Goal: Information Seeking & Learning: Learn about a topic

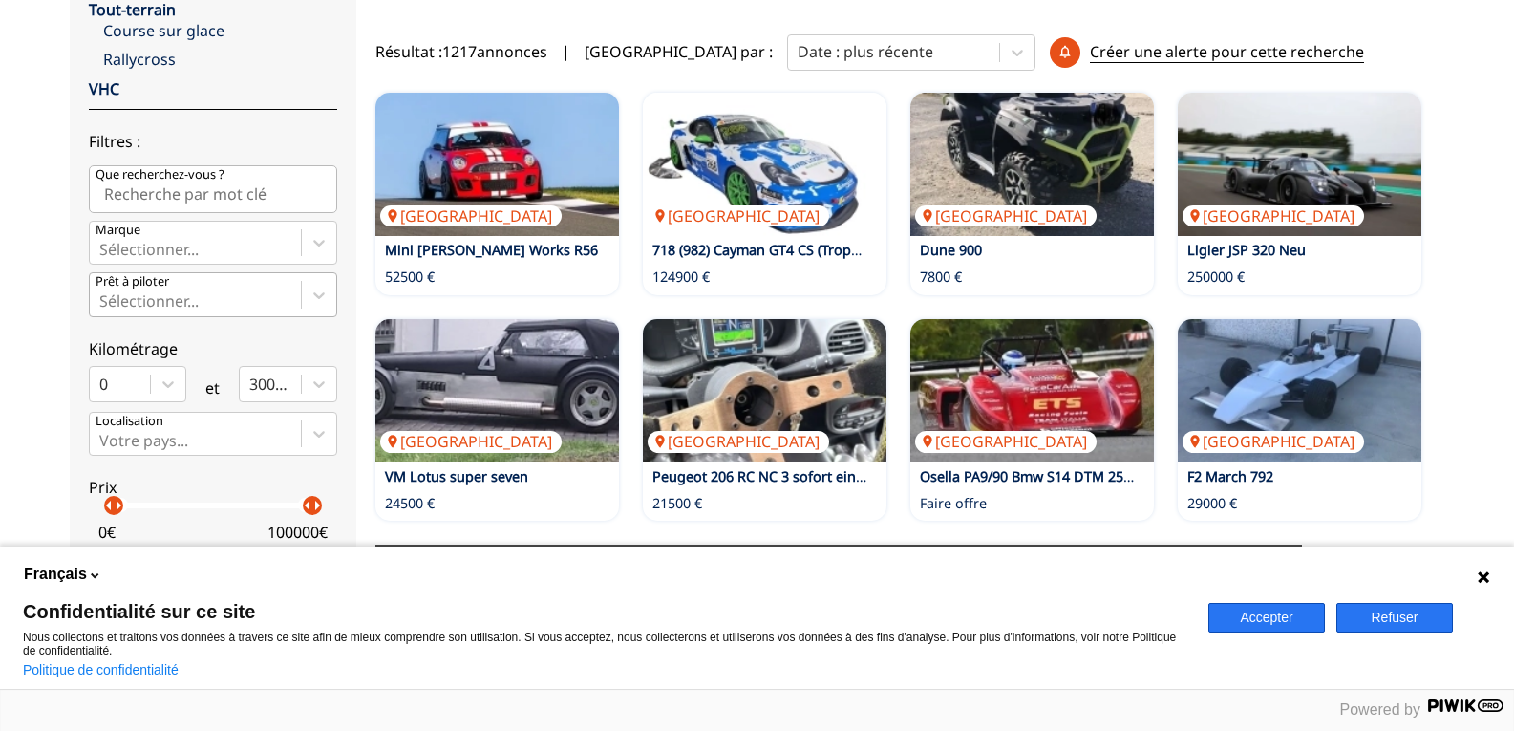
scroll to position [319, 0]
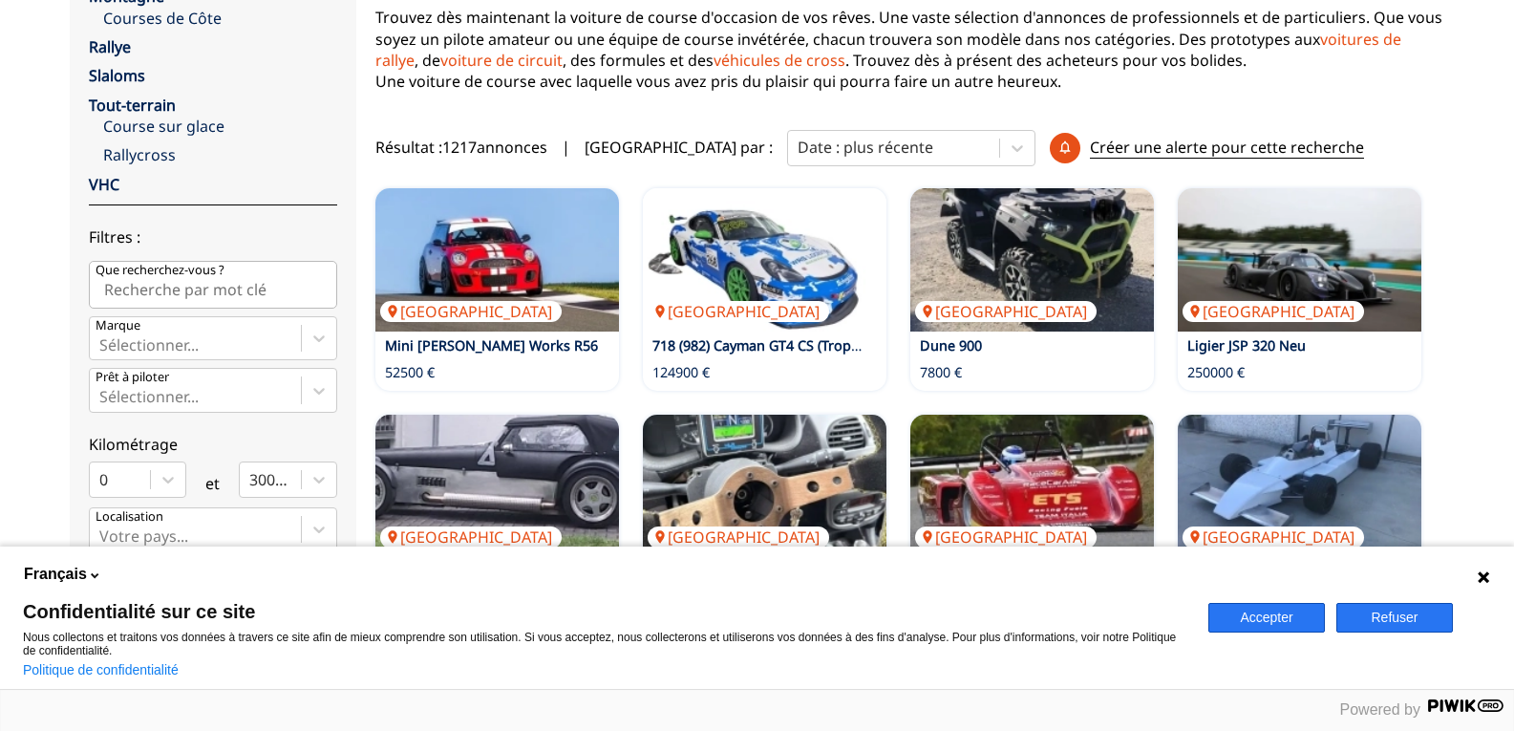
click at [220, 284] on input "Que recherchez-vous ?" at bounding box center [213, 285] width 248 height 48
type input "PORSCHE"
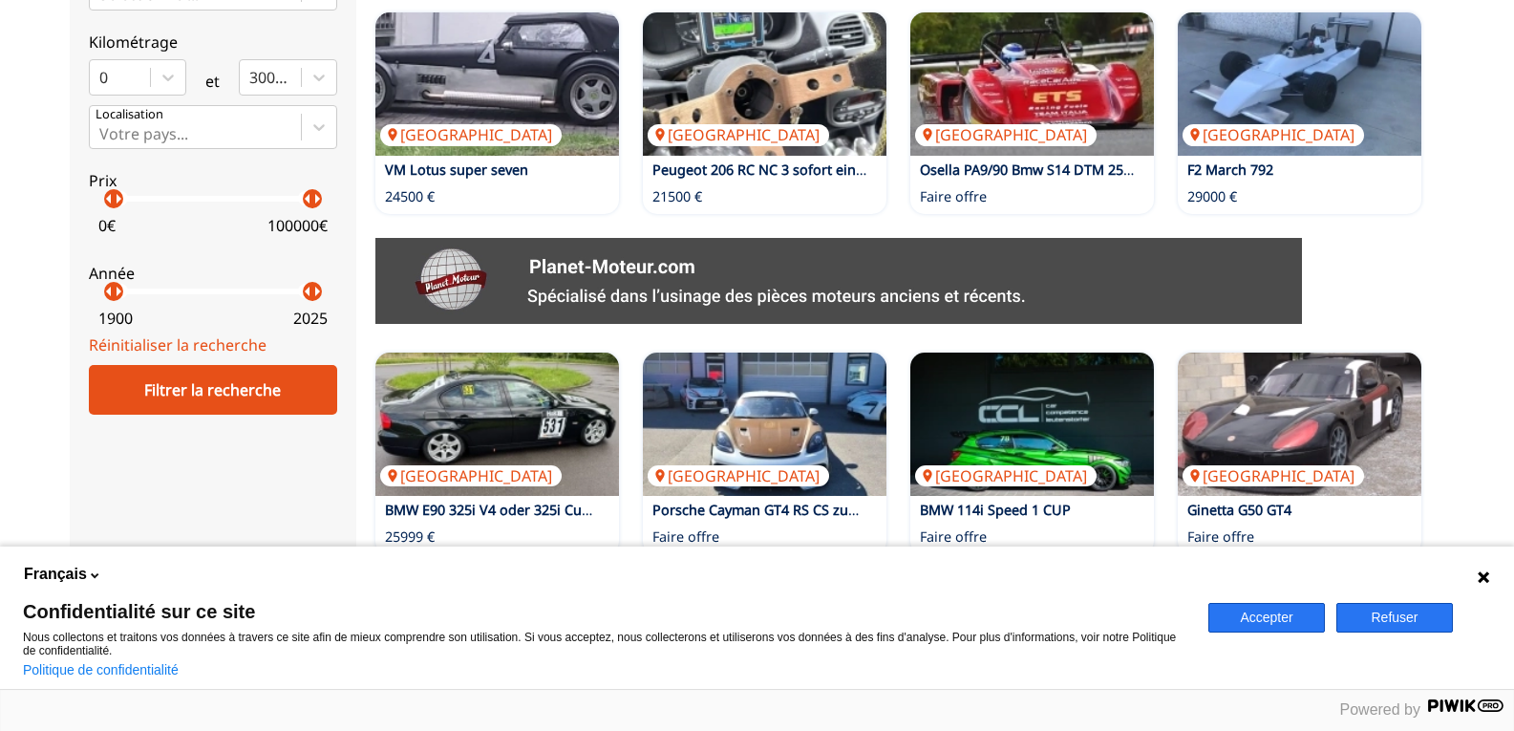
scroll to position [797, 0]
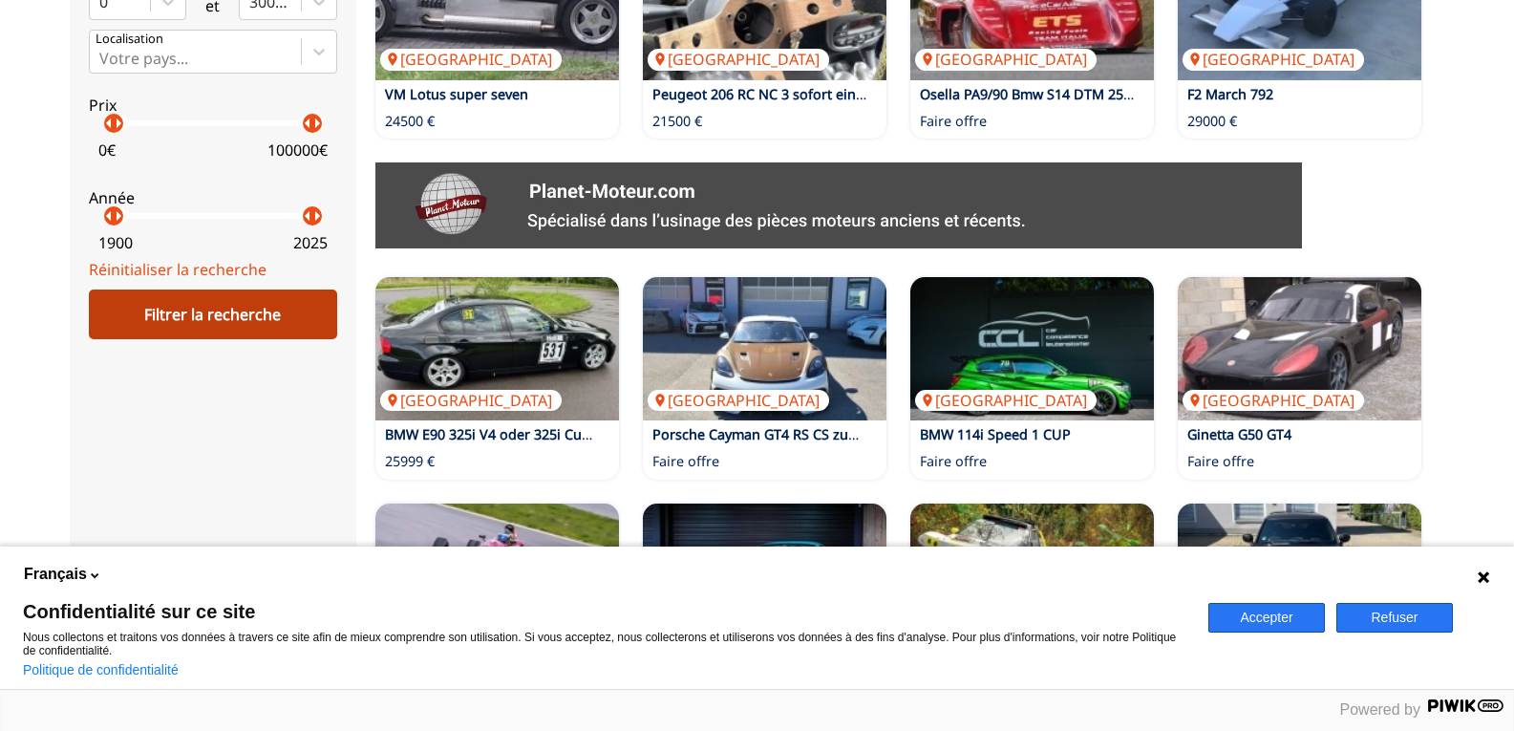
click at [197, 310] on div "Filtrer la recherche" at bounding box center [213, 314] width 248 height 50
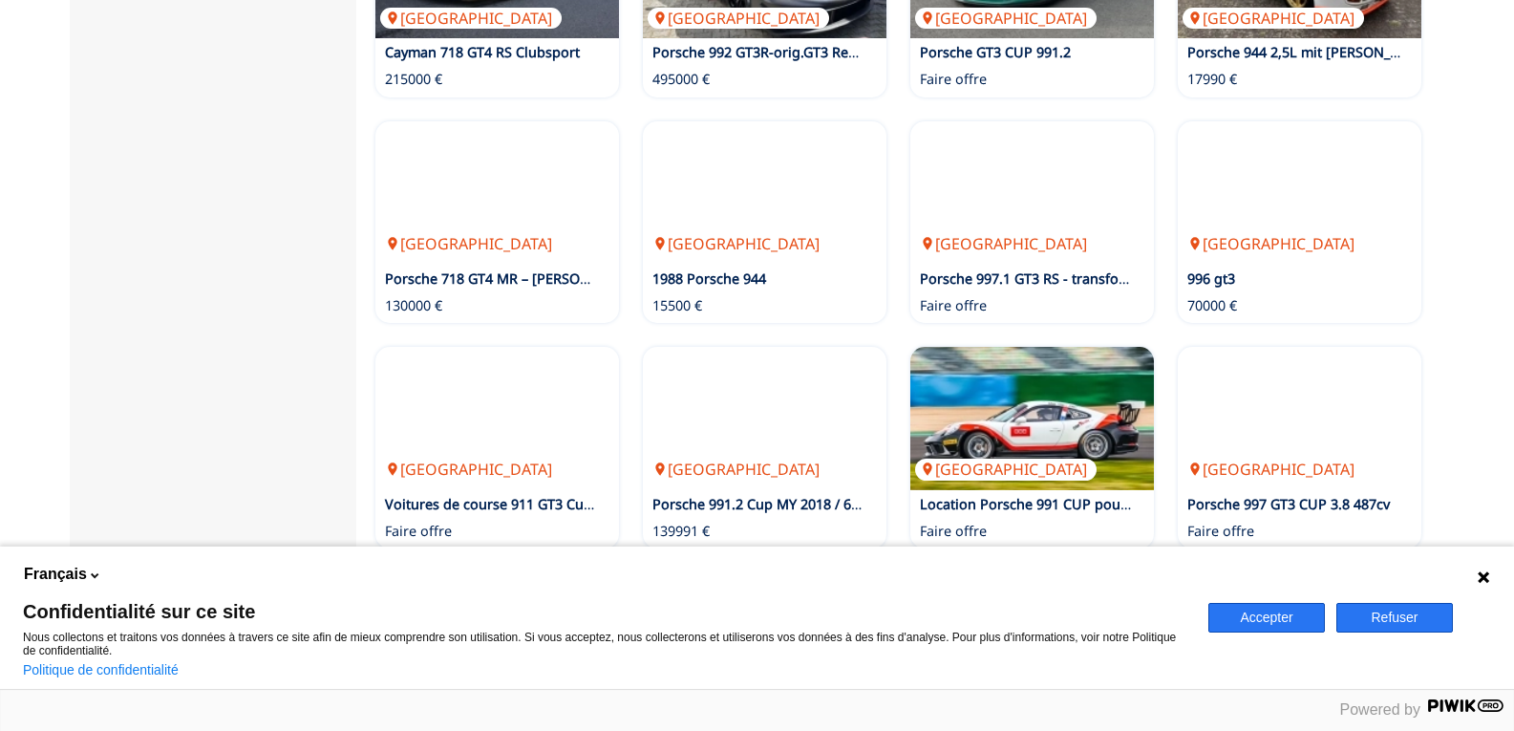
scroll to position [1274, 0]
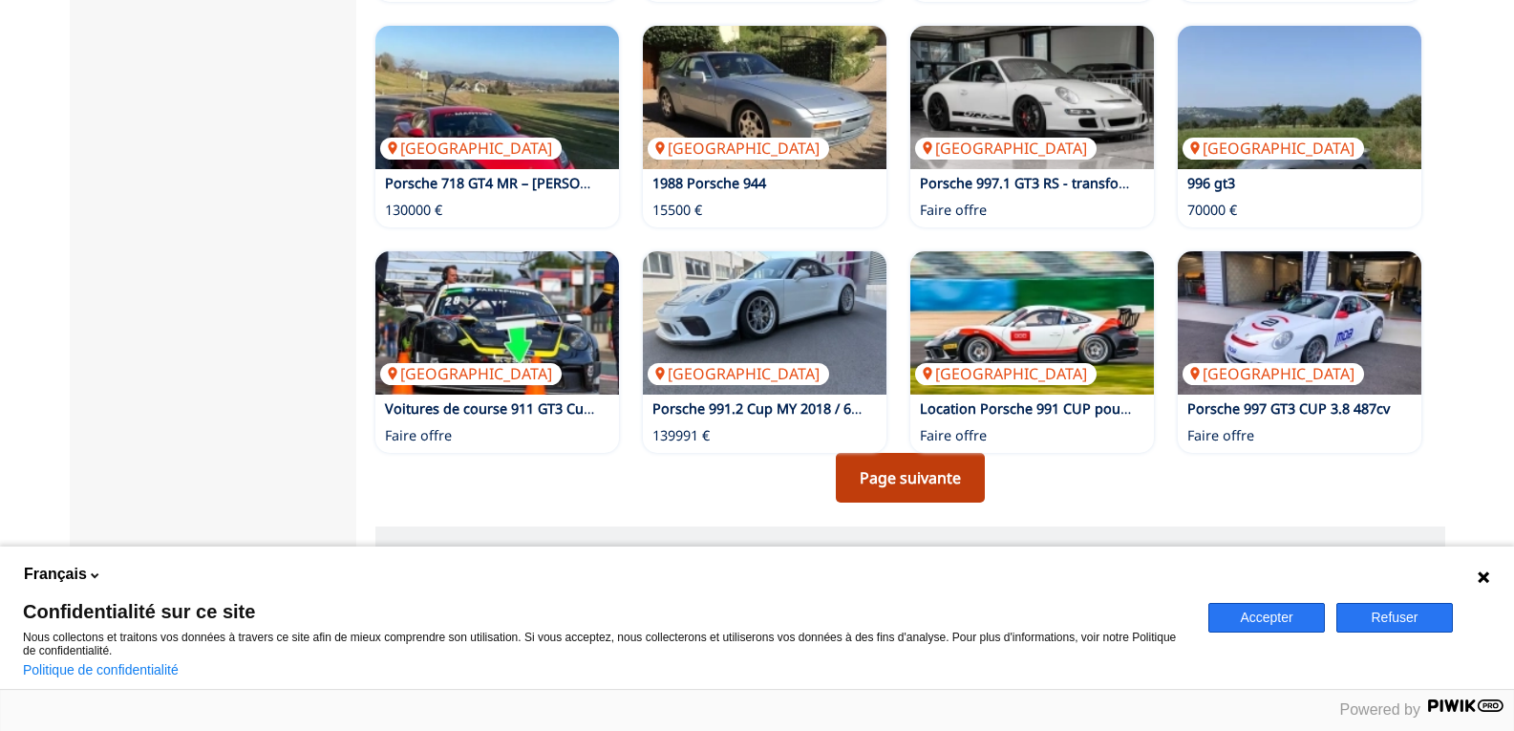
click at [915, 479] on link "Page suivante" at bounding box center [910, 478] width 149 height 50
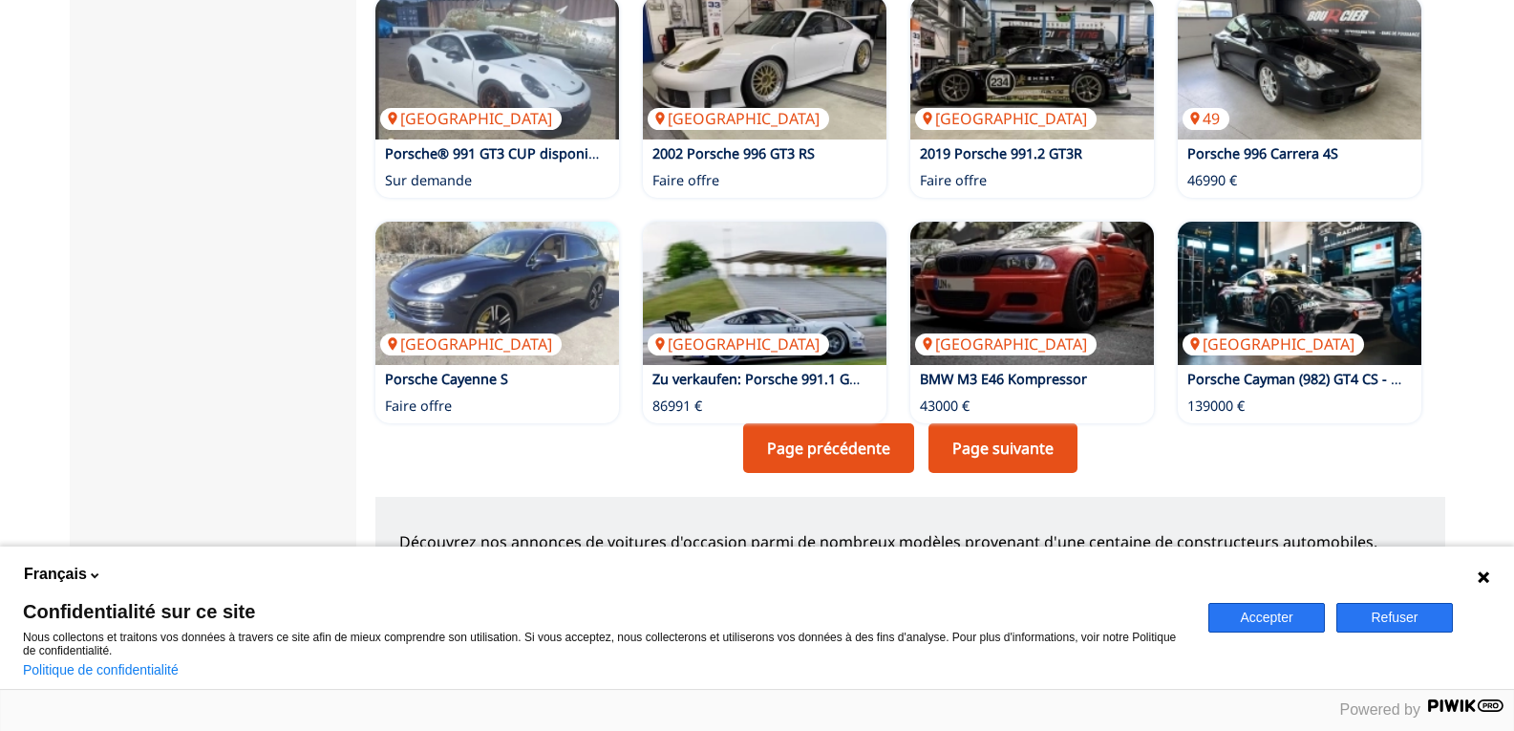
scroll to position [1337, 0]
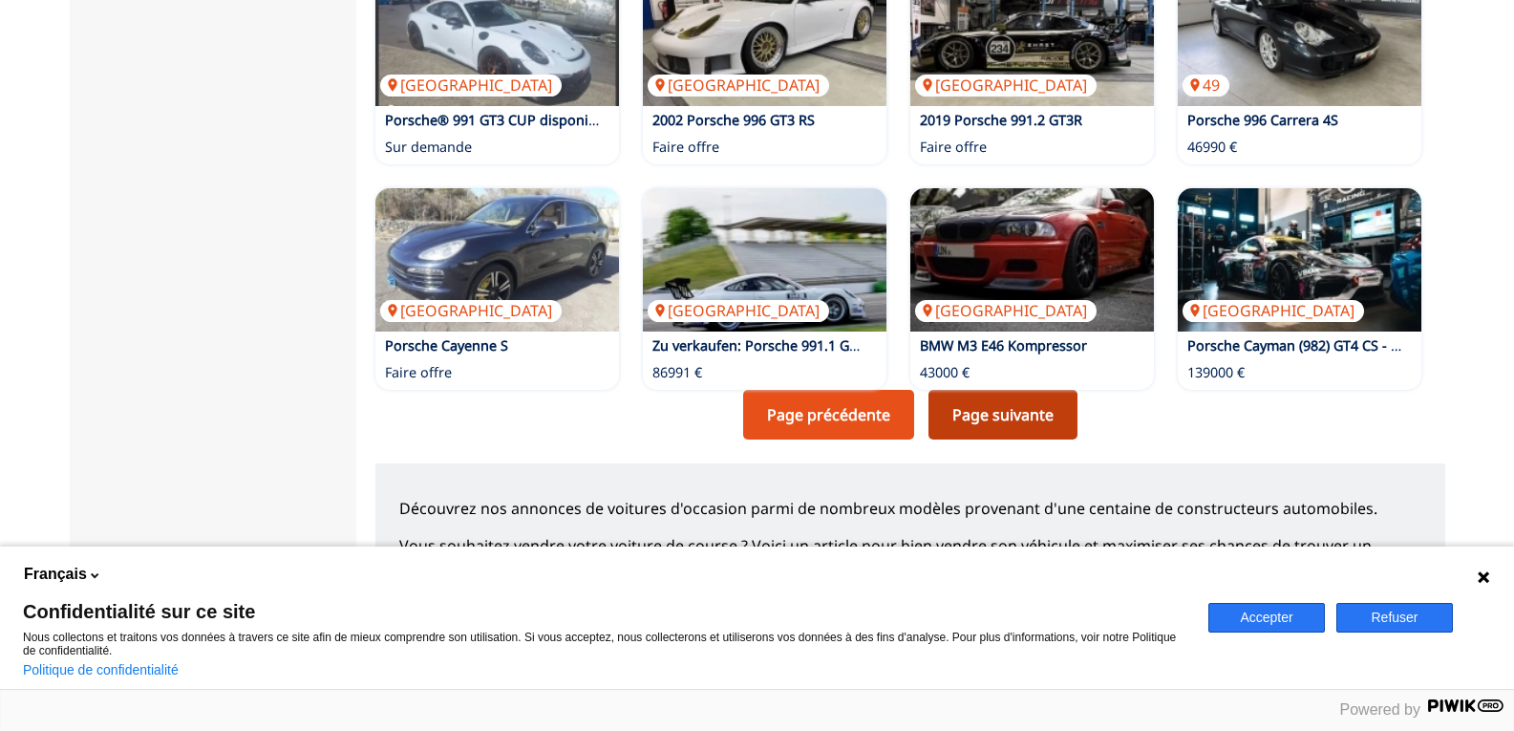
click at [1007, 418] on link "Page suivante" at bounding box center [1002, 415] width 149 height 50
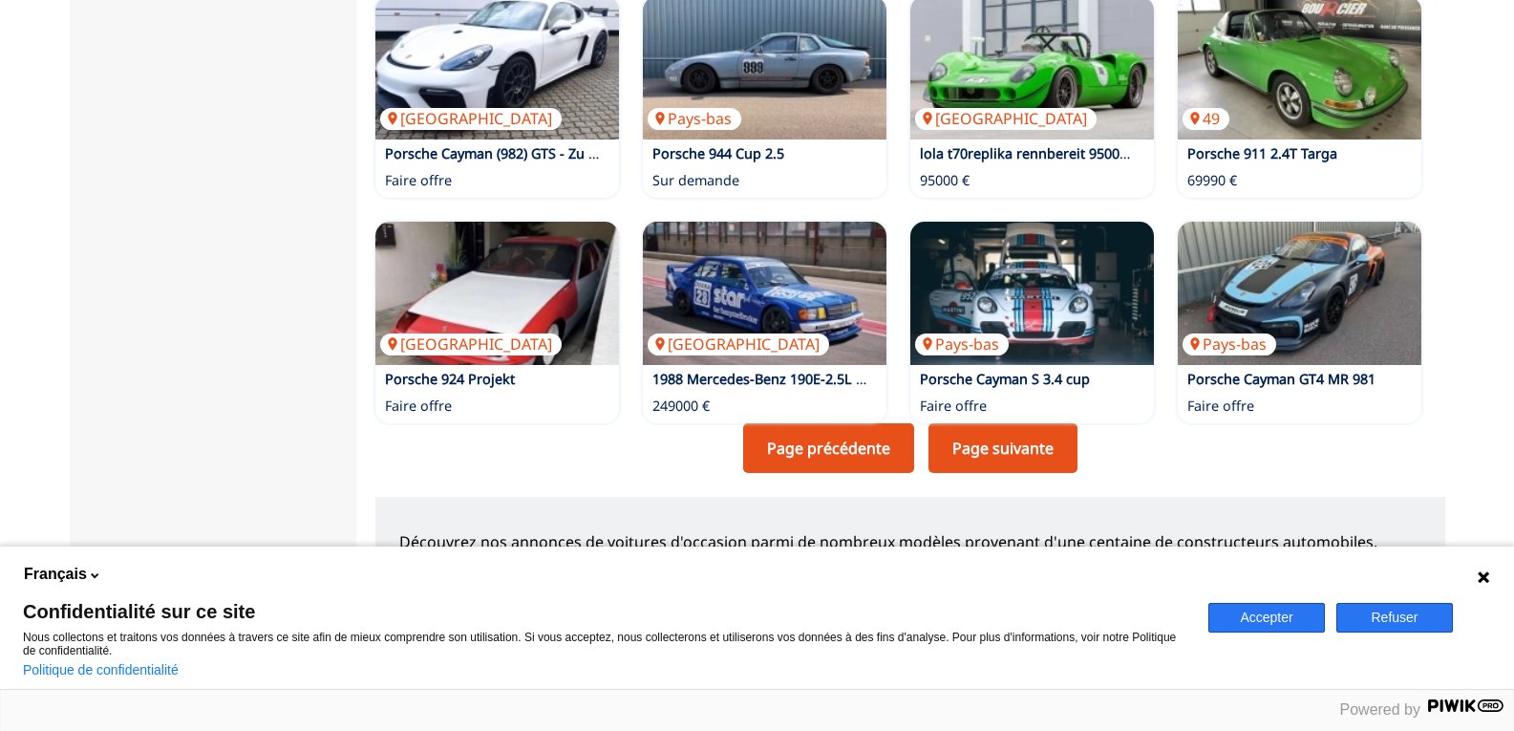
scroll to position [1337, 0]
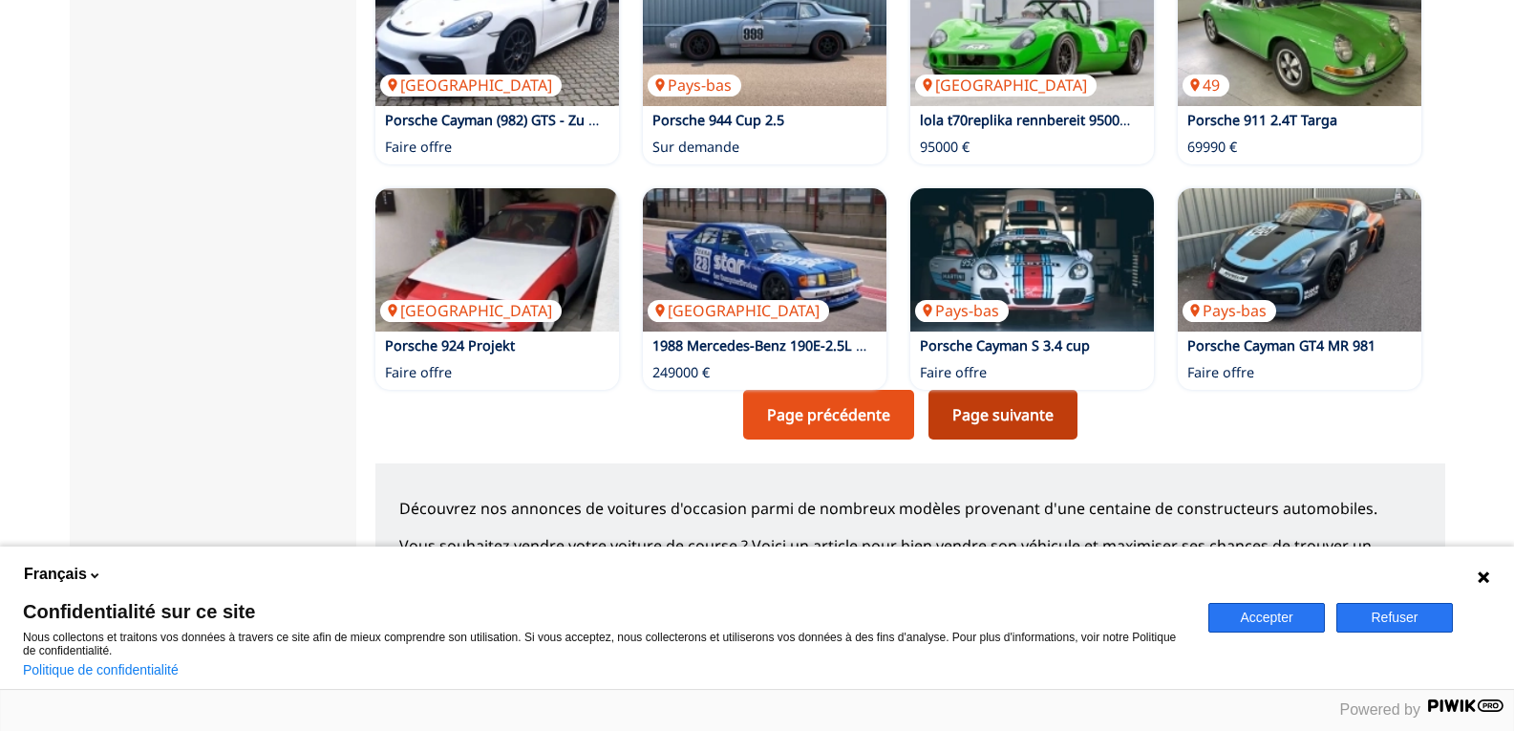
click at [974, 420] on link "Page suivante" at bounding box center [1002, 415] width 149 height 50
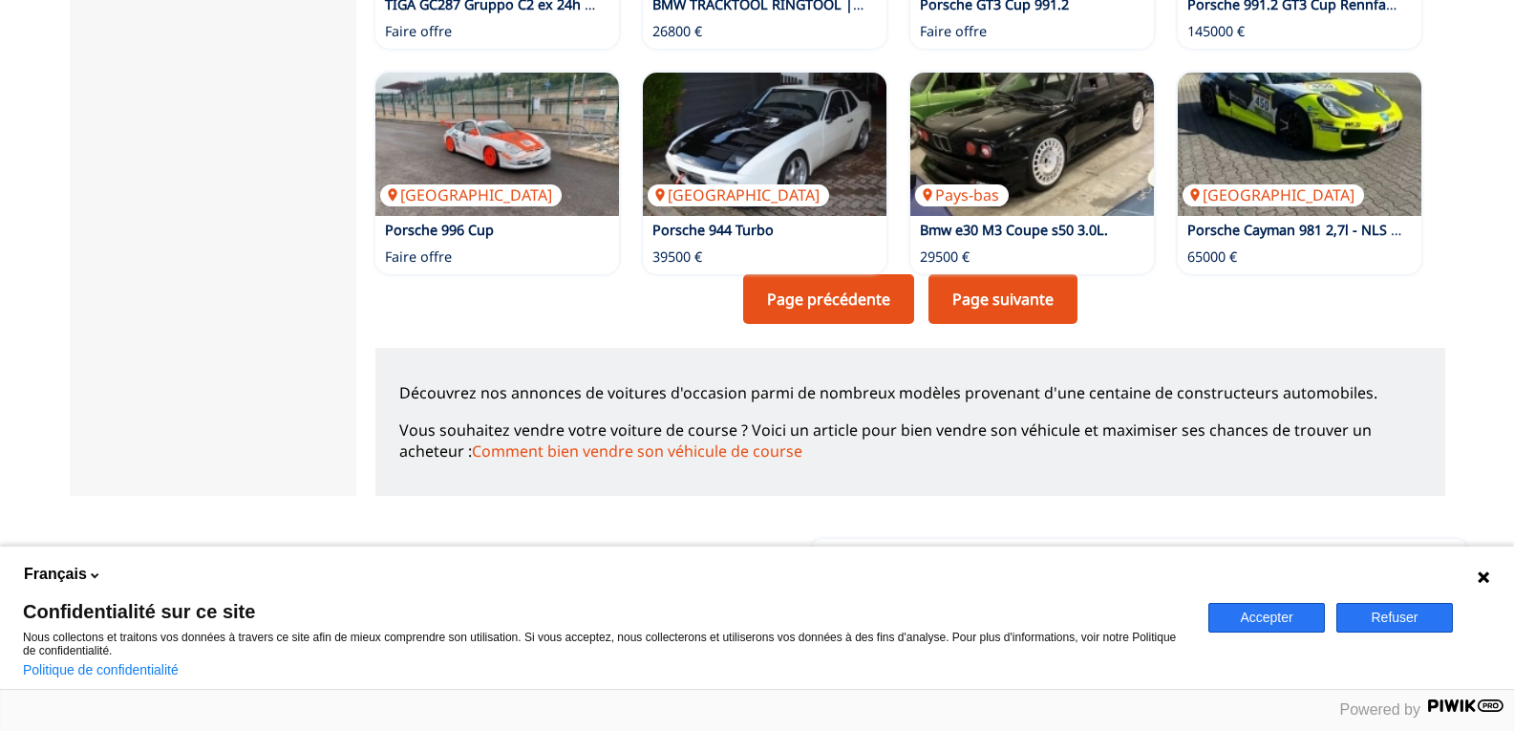
scroll to position [1528, 0]
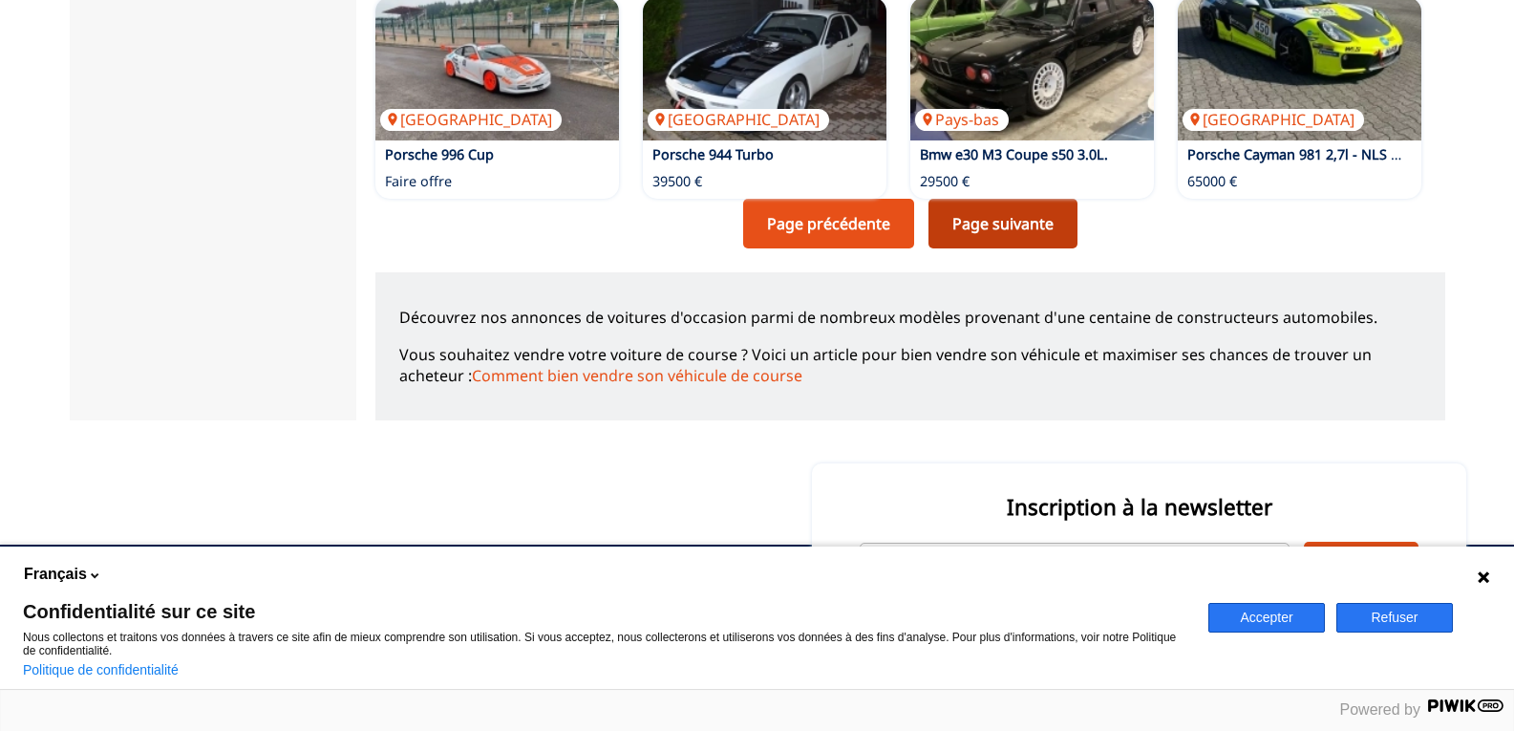
click at [998, 226] on link "Page suivante" at bounding box center [1002, 224] width 149 height 50
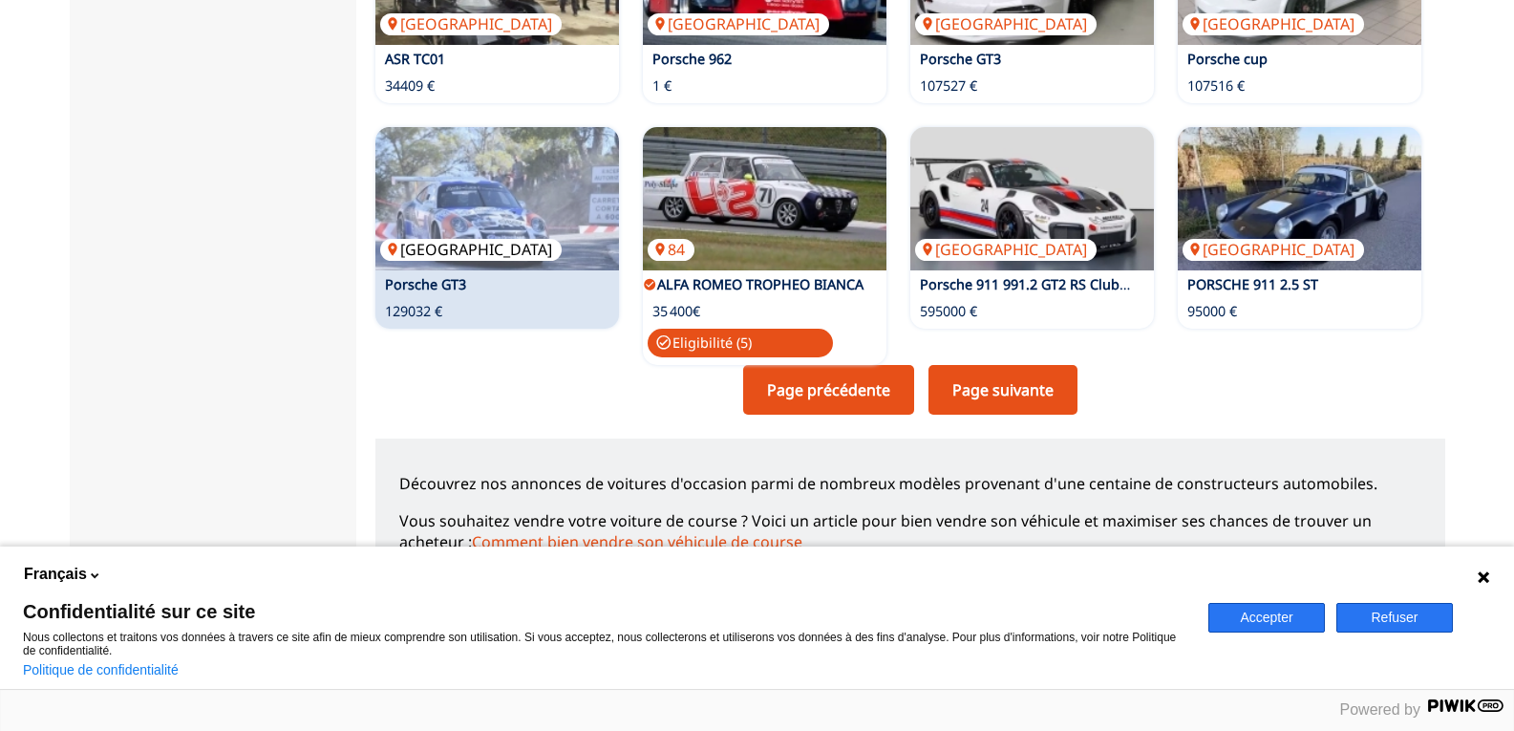
scroll to position [1433, 0]
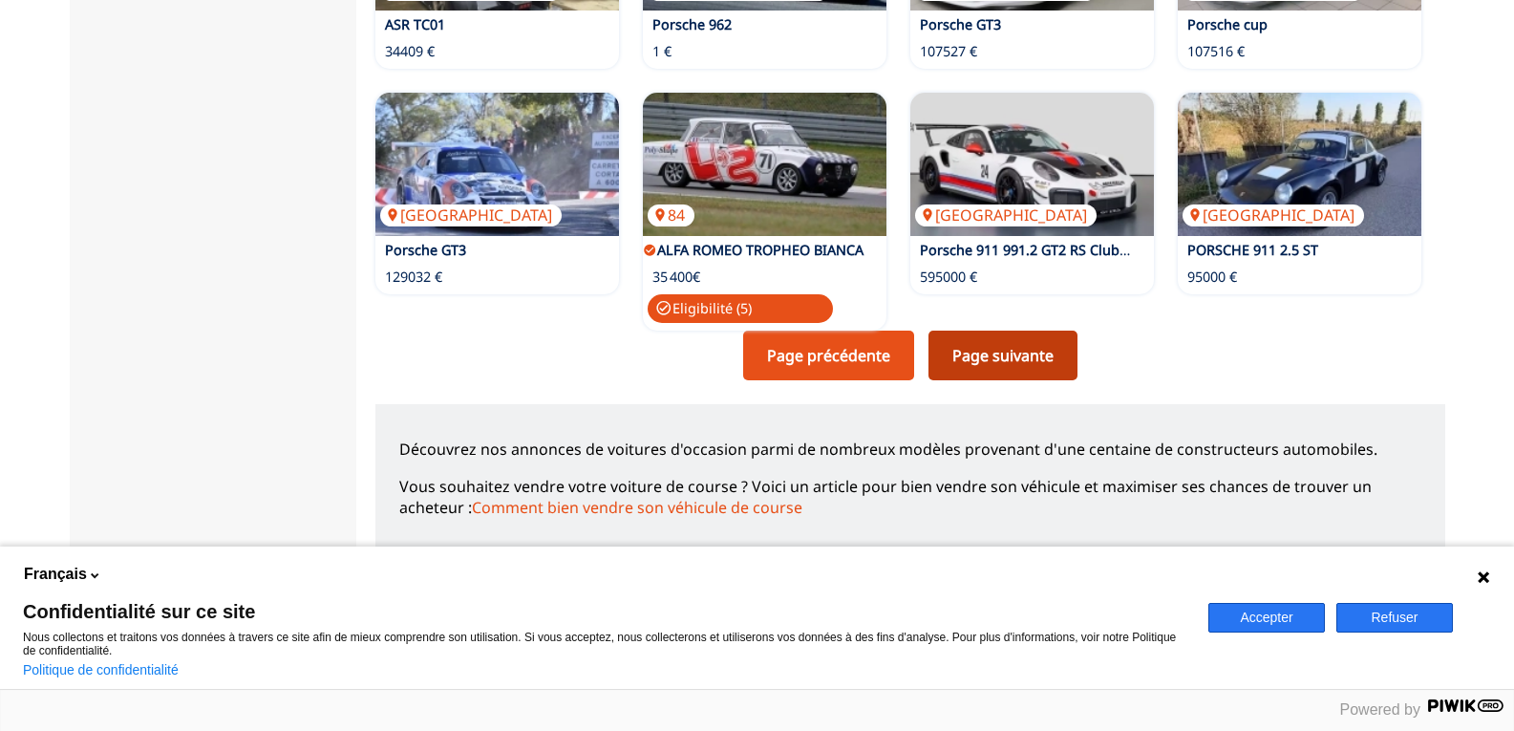
click at [1012, 365] on link "Page suivante" at bounding box center [1002, 355] width 149 height 50
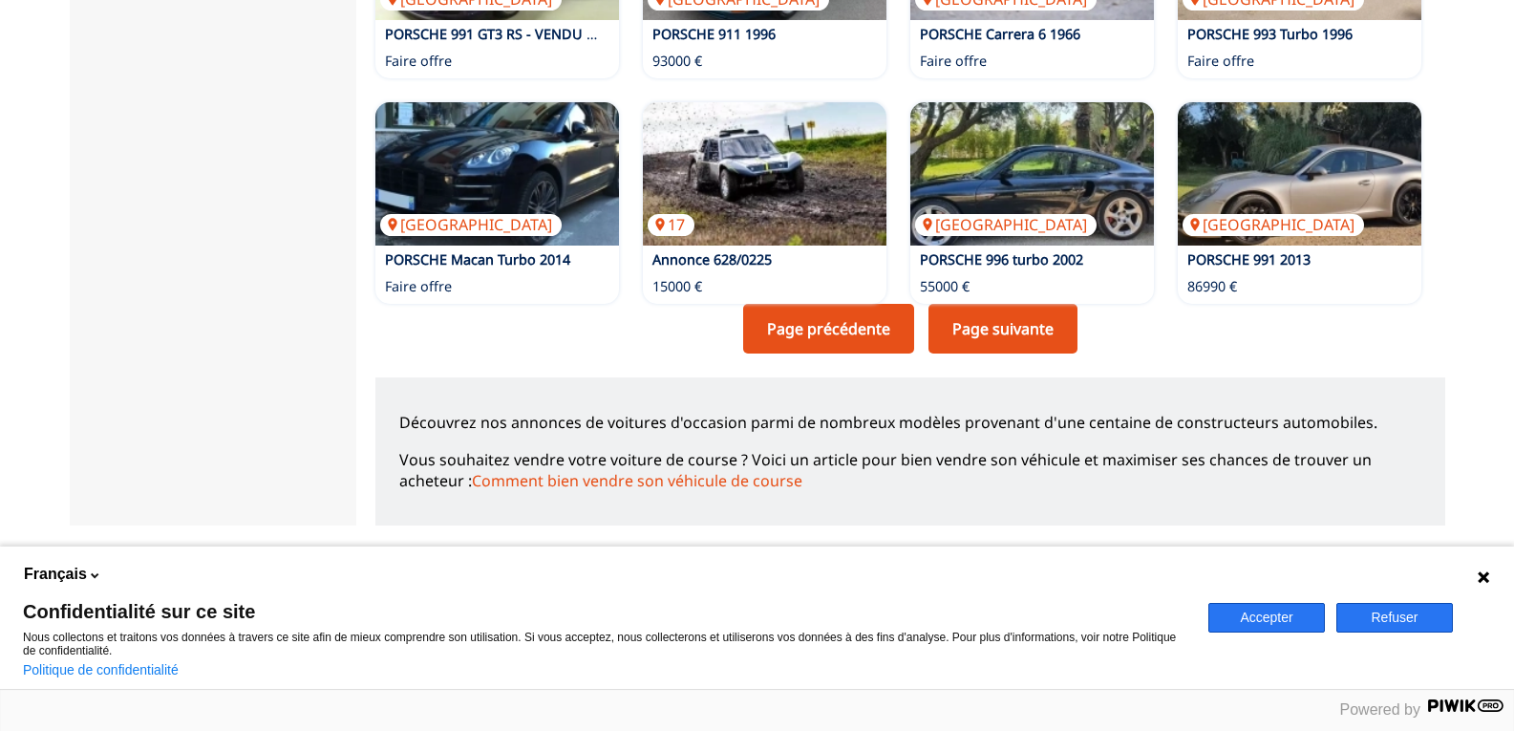
scroll to position [1433, 0]
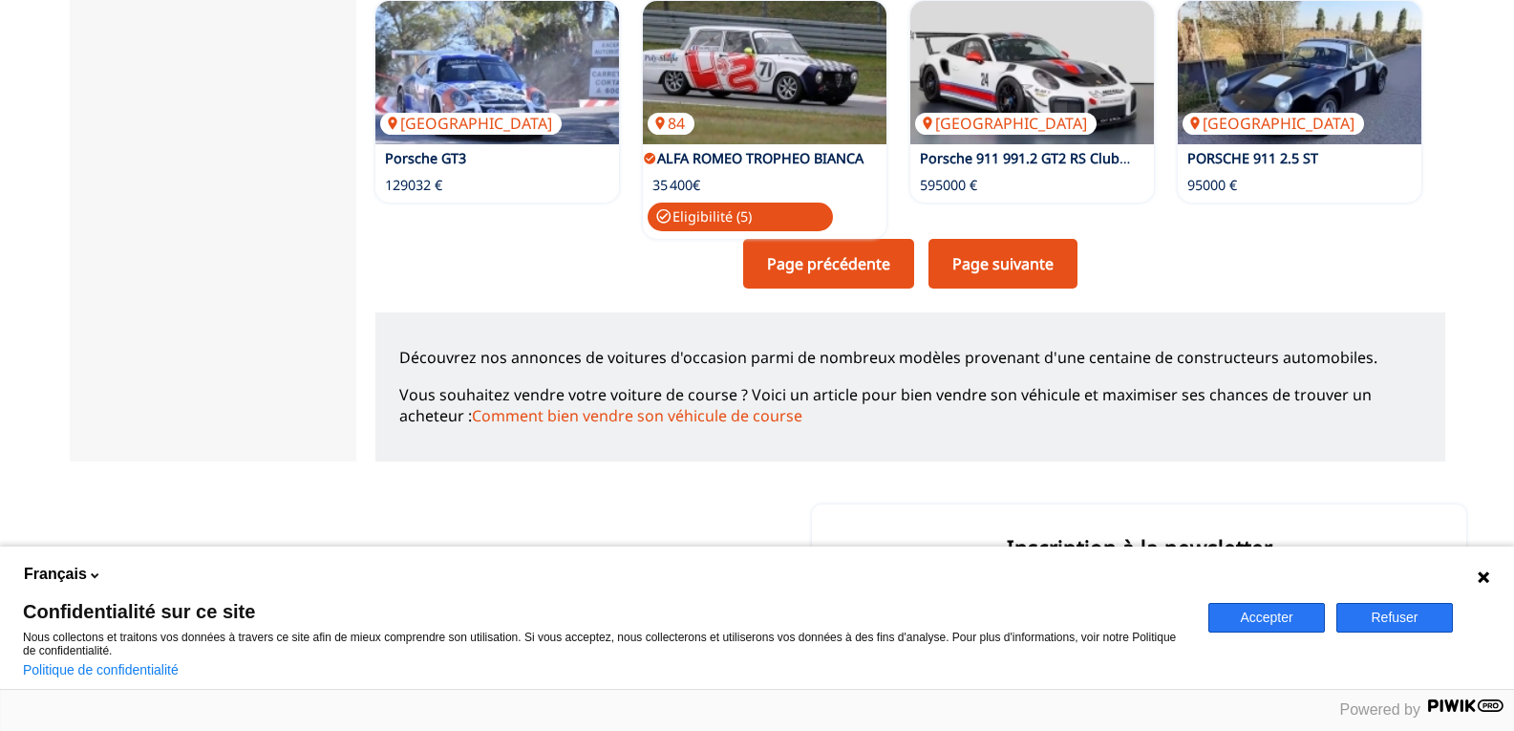
scroll to position [1528, 0]
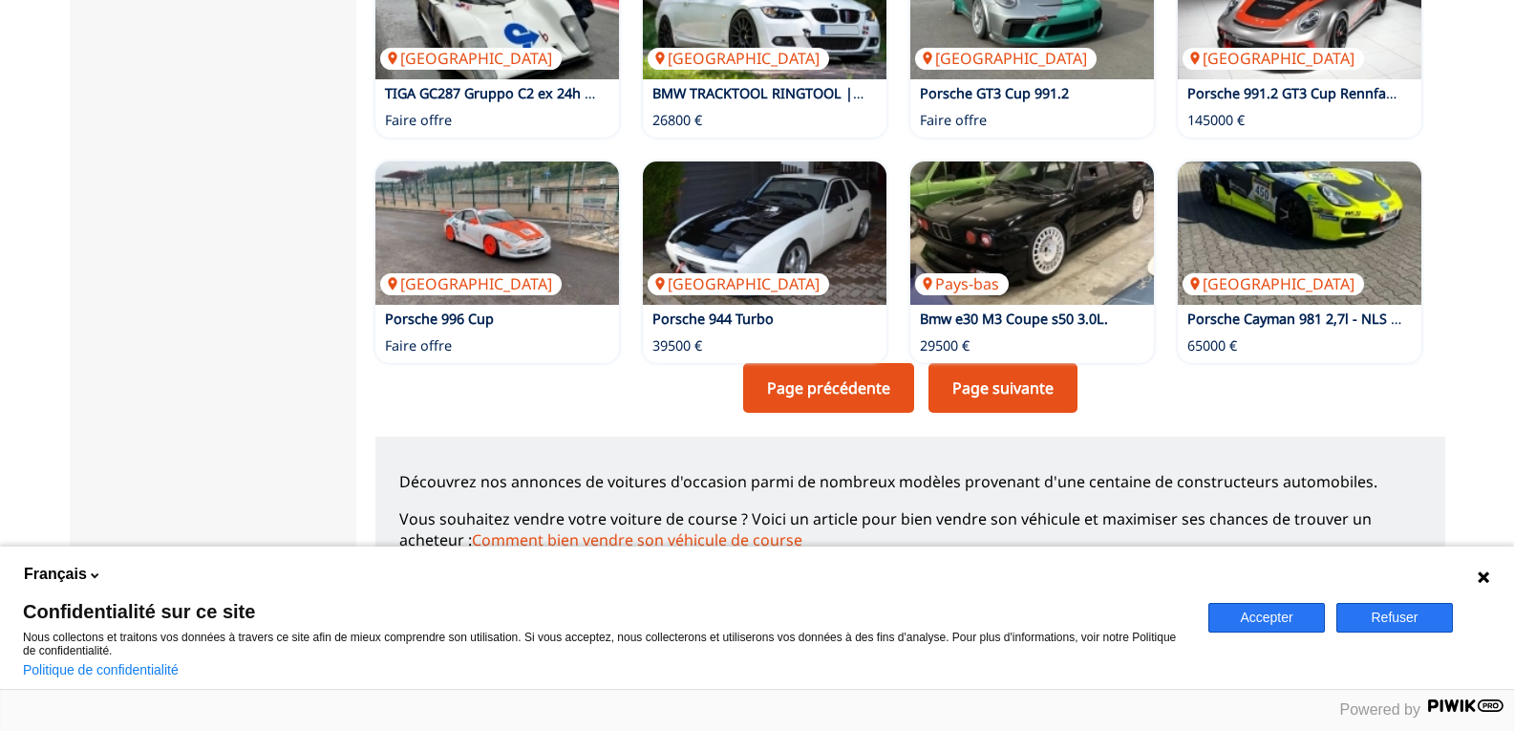
scroll to position [1337, 0]
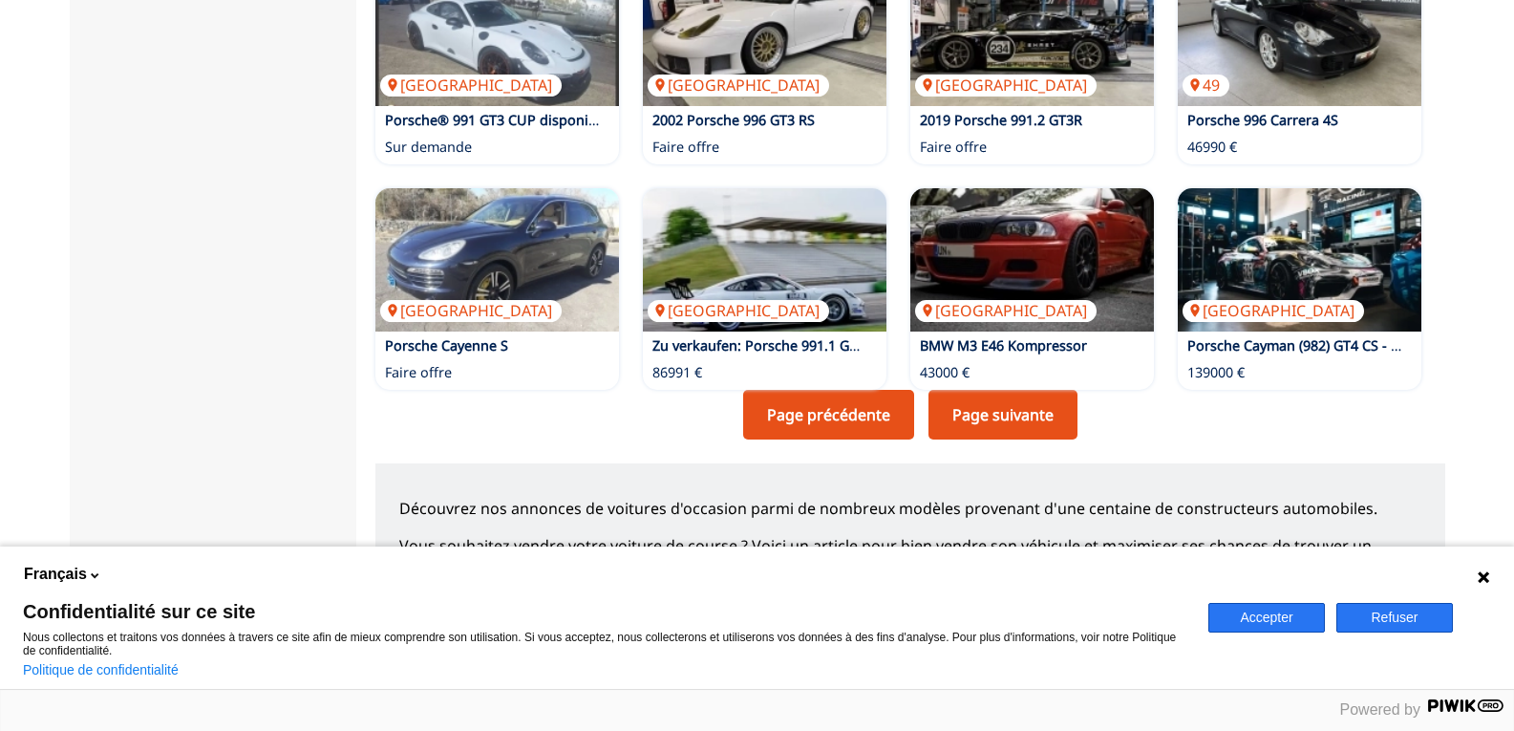
scroll to position [1274, 0]
